Goal: Task Accomplishment & Management: Manage account settings

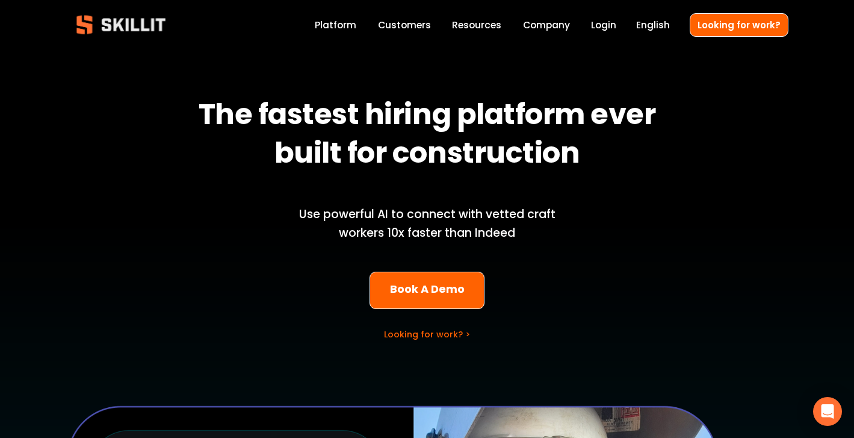
click at [607, 19] on link "Login" at bounding box center [603, 25] width 25 height 16
click at [617, 22] on link "Login" at bounding box center [603, 25] width 25 height 16
